Goal: Information Seeking & Learning: Learn about a topic

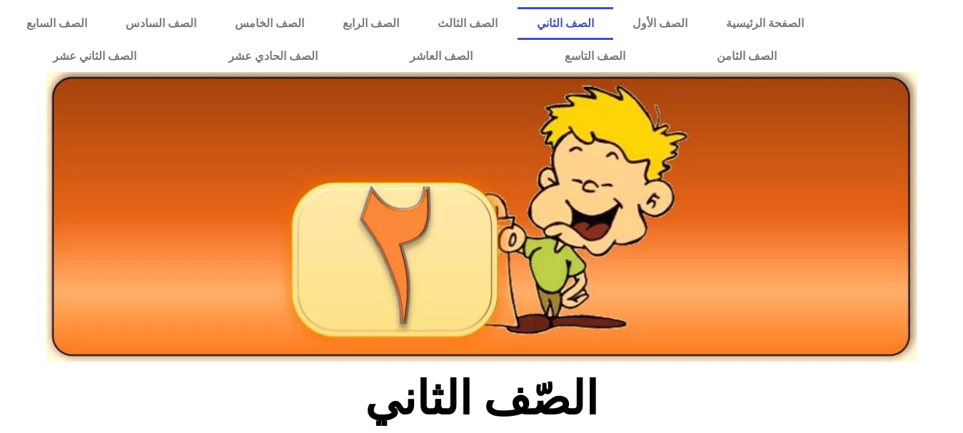
scroll to position [349, 0]
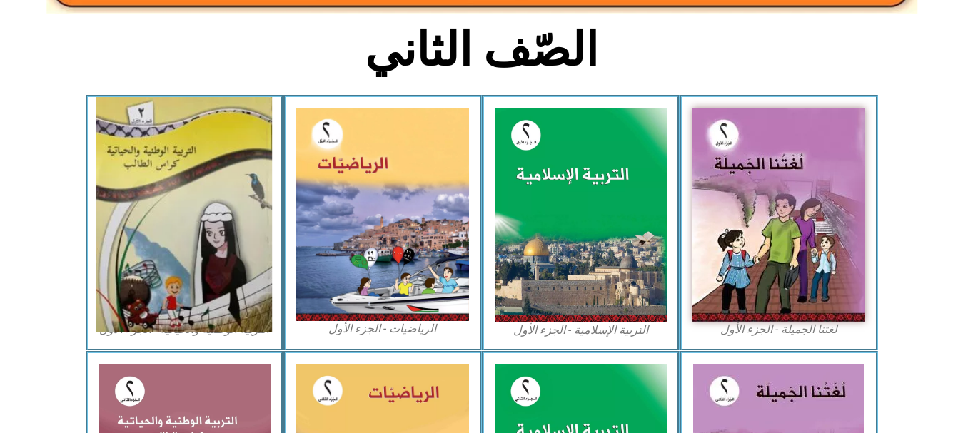
click at [203, 180] on img at bounding box center [184, 215] width 176 height 236
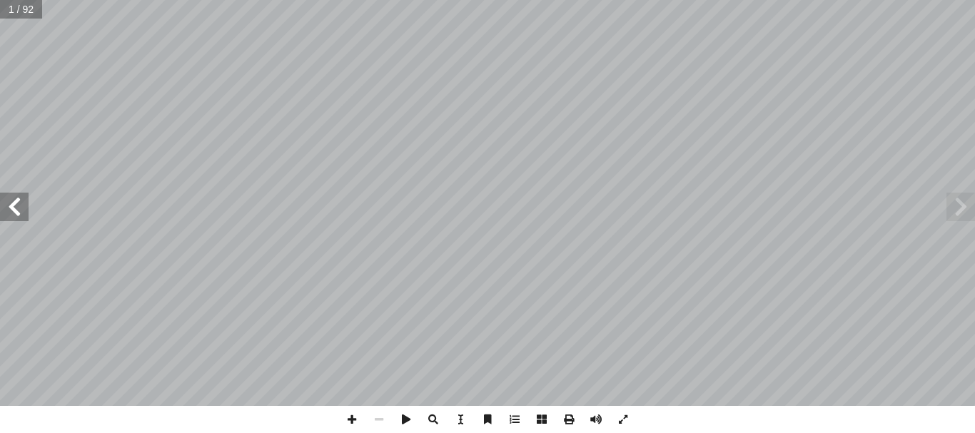
click at [8, 203] on span at bounding box center [14, 207] width 29 height 29
click at [954, 204] on span at bounding box center [961, 207] width 29 height 29
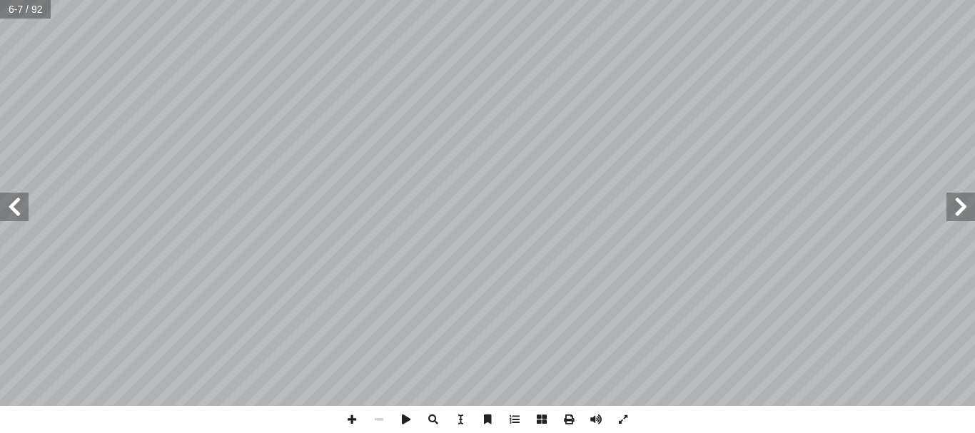
click at [21, 211] on span at bounding box center [14, 207] width 29 height 29
